Goal: Task Accomplishment & Management: Complete application form

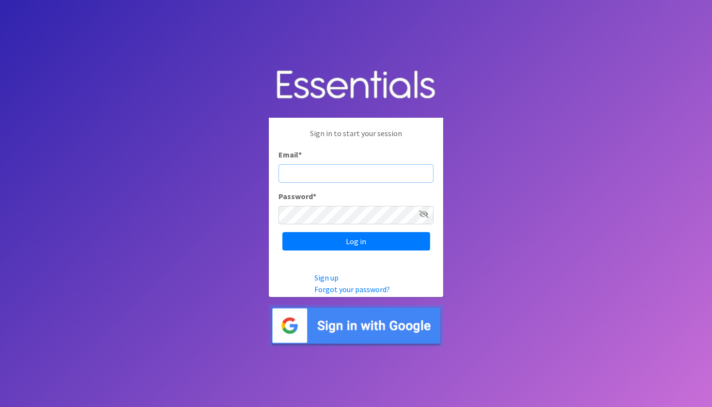
type input "[EMAIL_ADDRESS][DOMAIN_NAME]"
click at [356, 241] on input "Log in" at bounding box center [356, 241] width 148 height 18
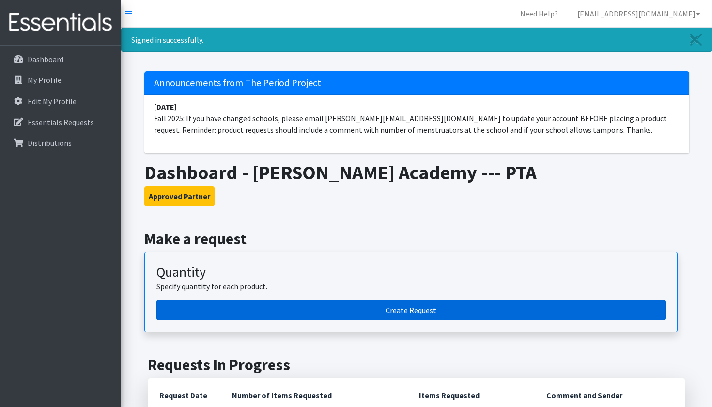
click at [412, 312] on link "Create Request" at bounding box center [410, 310] width 509 height 20
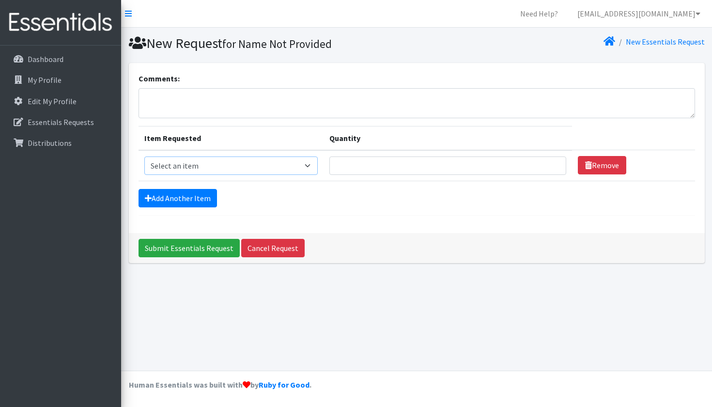
select select "14669"
click at [374, 163] on input "Quantity" at bounding box center [447, 165] width 237 height 18
type input "125"
click at [362, 97] on textarea "Comments:" at bounding box center [416, 103] width 556 height 30
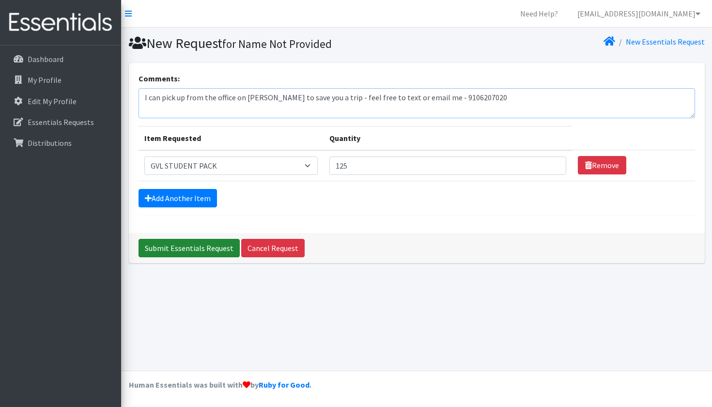
type textarea "I can pick up from the office on [PERSON_NAME] to save you a trip - feel free t…"
click at [179, 250] on input "Submit Essentials Request" at bounding box center [188, 248] width 101 height 18
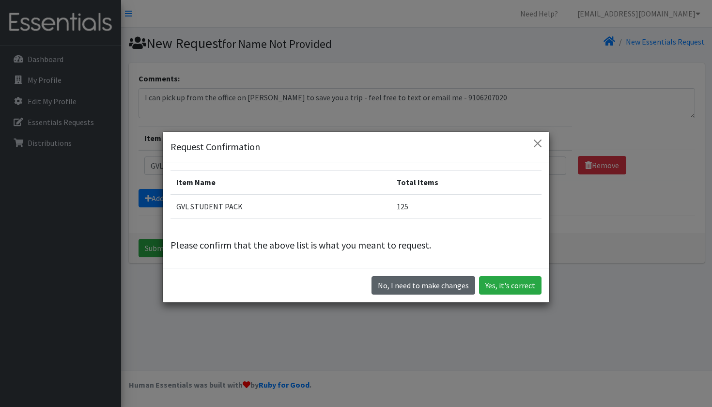
click at [444, 281] on button "No, I need to make changes" at bounding box center [423, 285] width 104 height 18
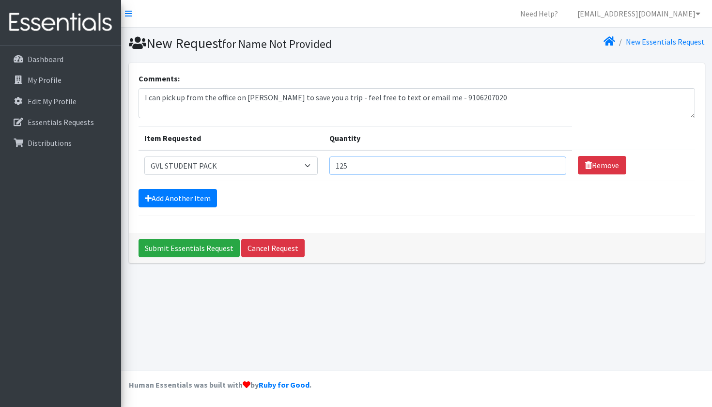
click at [362, 167] on input "125" at bounding box center [447, 165] width 237 height 18
type input "150"
click at [197, 250] on input "Submit Essentials Request" at bounding box center [188, 248] width 101 height 18
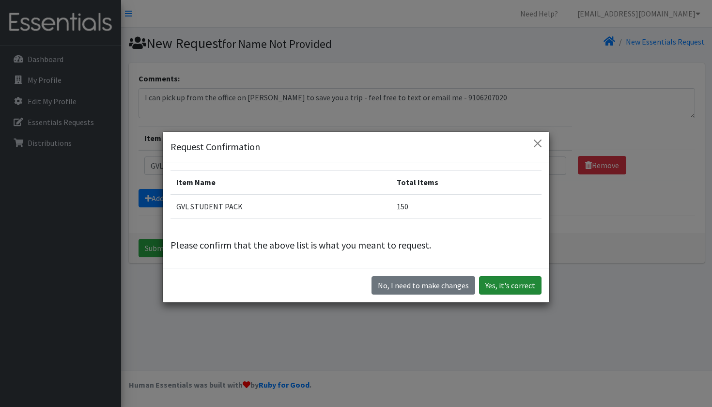
click at [502, 290] on button "Yes, it's correct" at bounding box center [510, 285] width 62 height 18
